Goal: Transaction & Acquisition: Purchase product/service

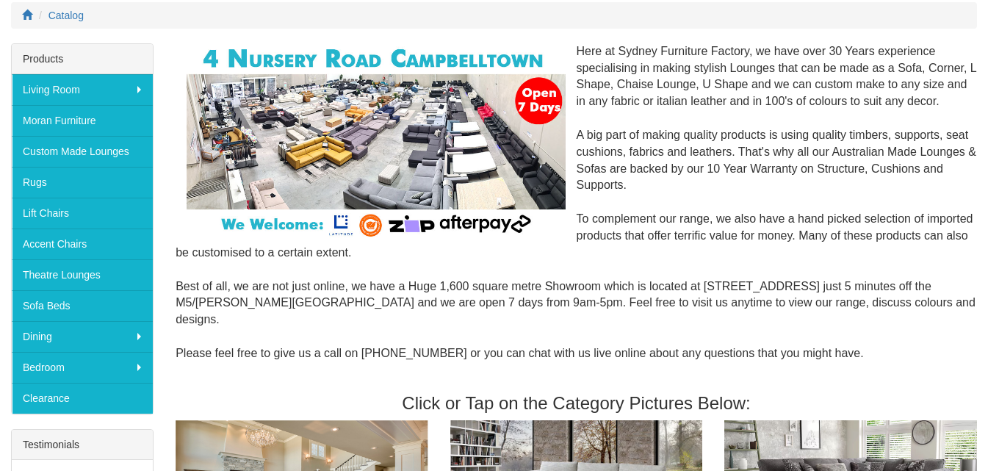
scroll to position [220, 0]
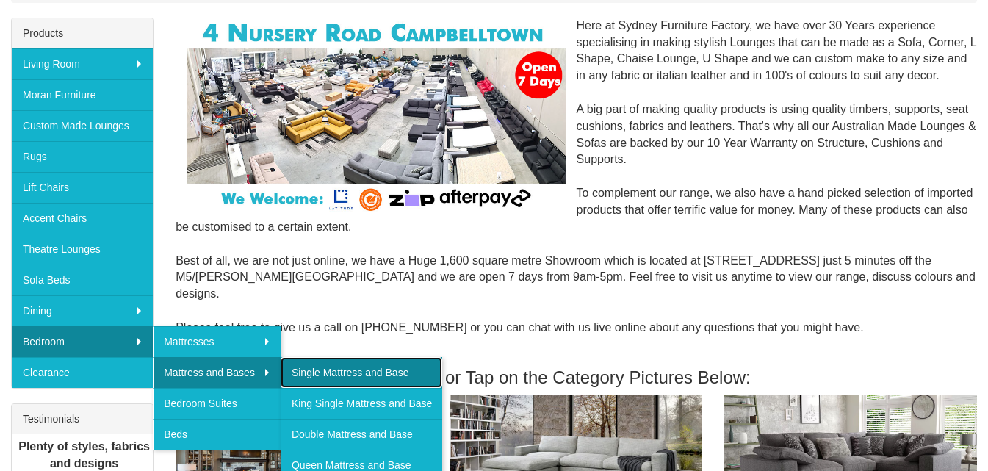
click at [318, 375] on link "Single Mattress and Base" at bounding box center [361, 372] width 162 height 31
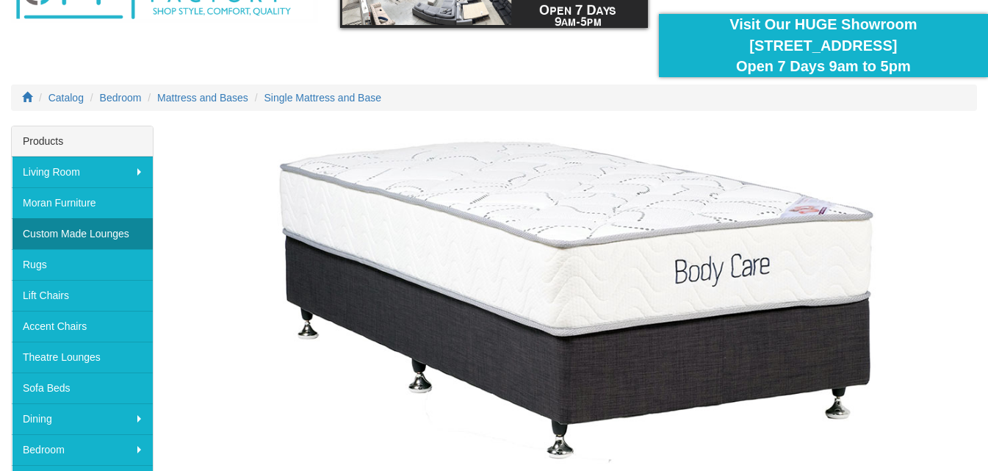
scroll to position [294, 0]
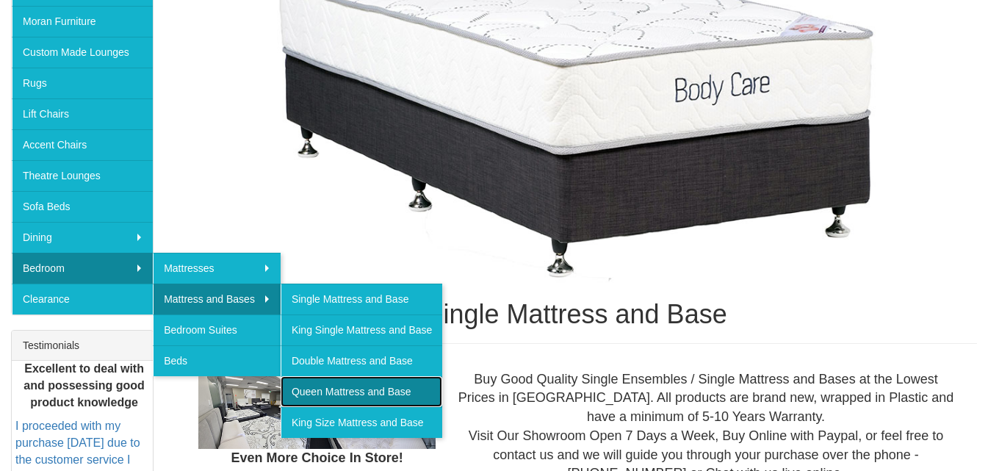
click at [336, 389] on link "Queen Mattress and Base" at bounding box center [361, 391] width 162 height 31
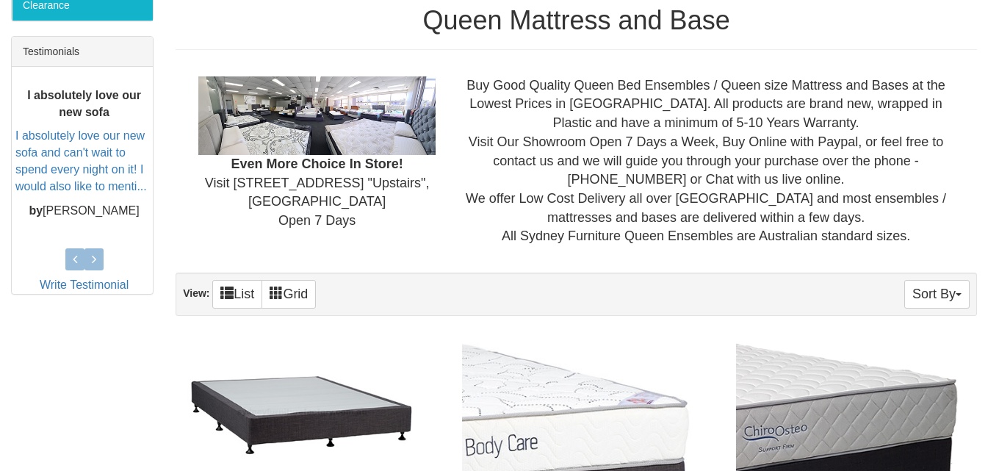
scroll to position [220, 0]
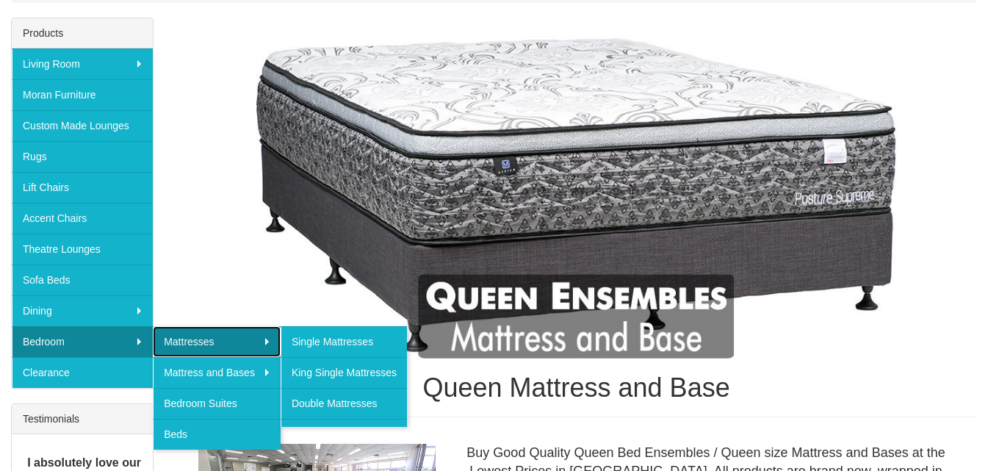
click at [188, 338] on link "Mattresses" at bounding box center [217, 341] width 128 height 31
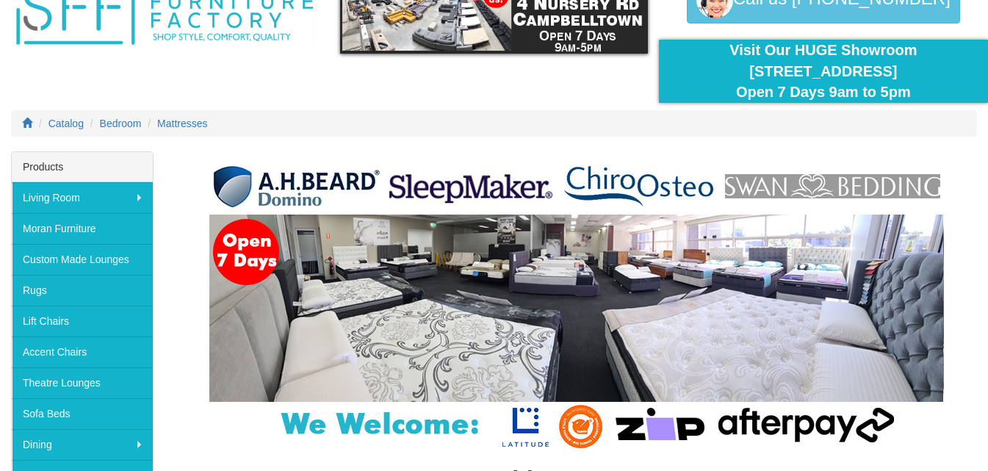
scroll to position [294, 0]
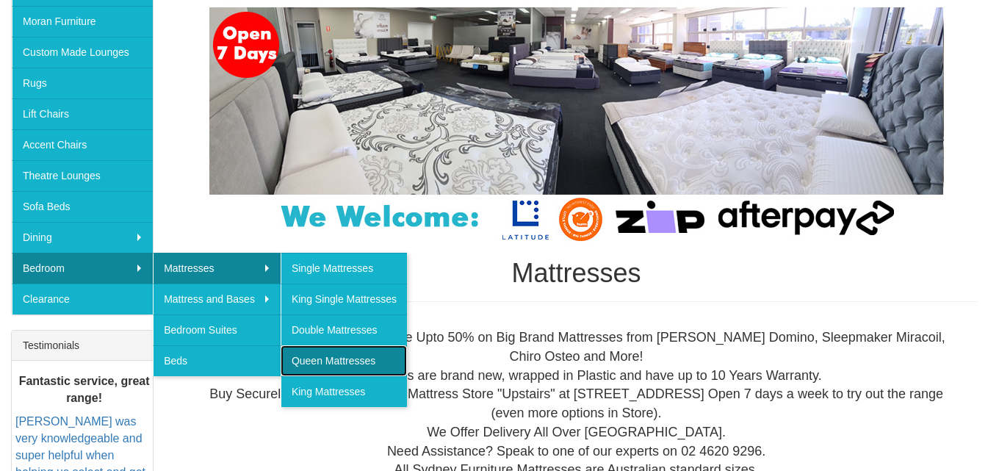
click at [326, 357] on link "Queen Mattresses" at bounding box center [343, 360] width 126 height 31
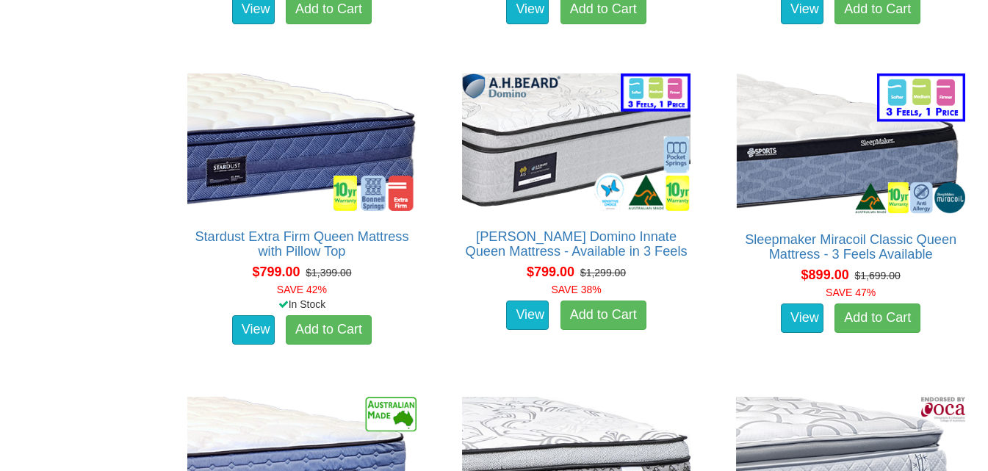
scroll to position [2203, 0]
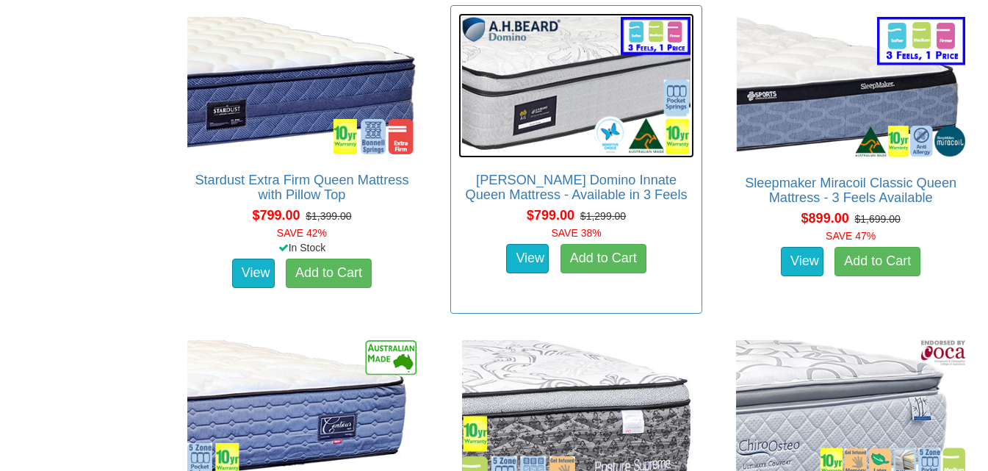
click at [529, 106] on img at bounding box center [576, 85] width 236 height 145
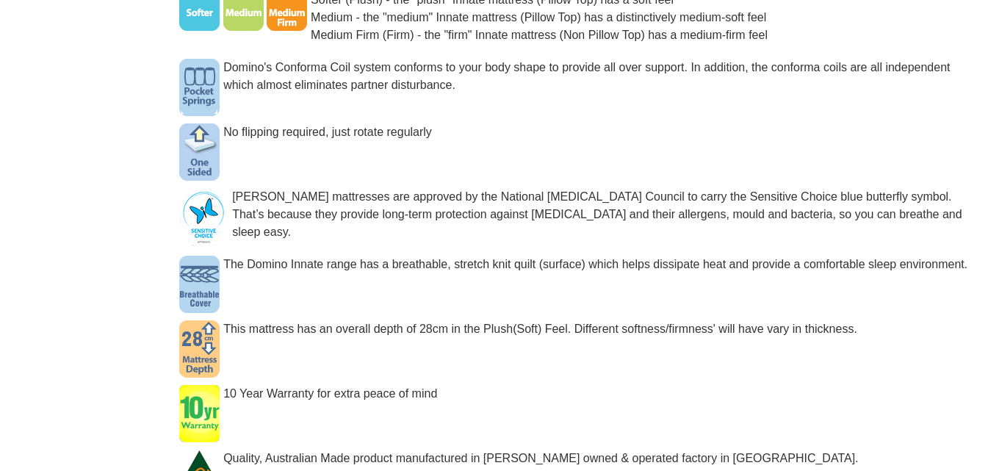
scroll to position [1248, 0]
